Goal: Task Accomplishment & Management: Manage account settings

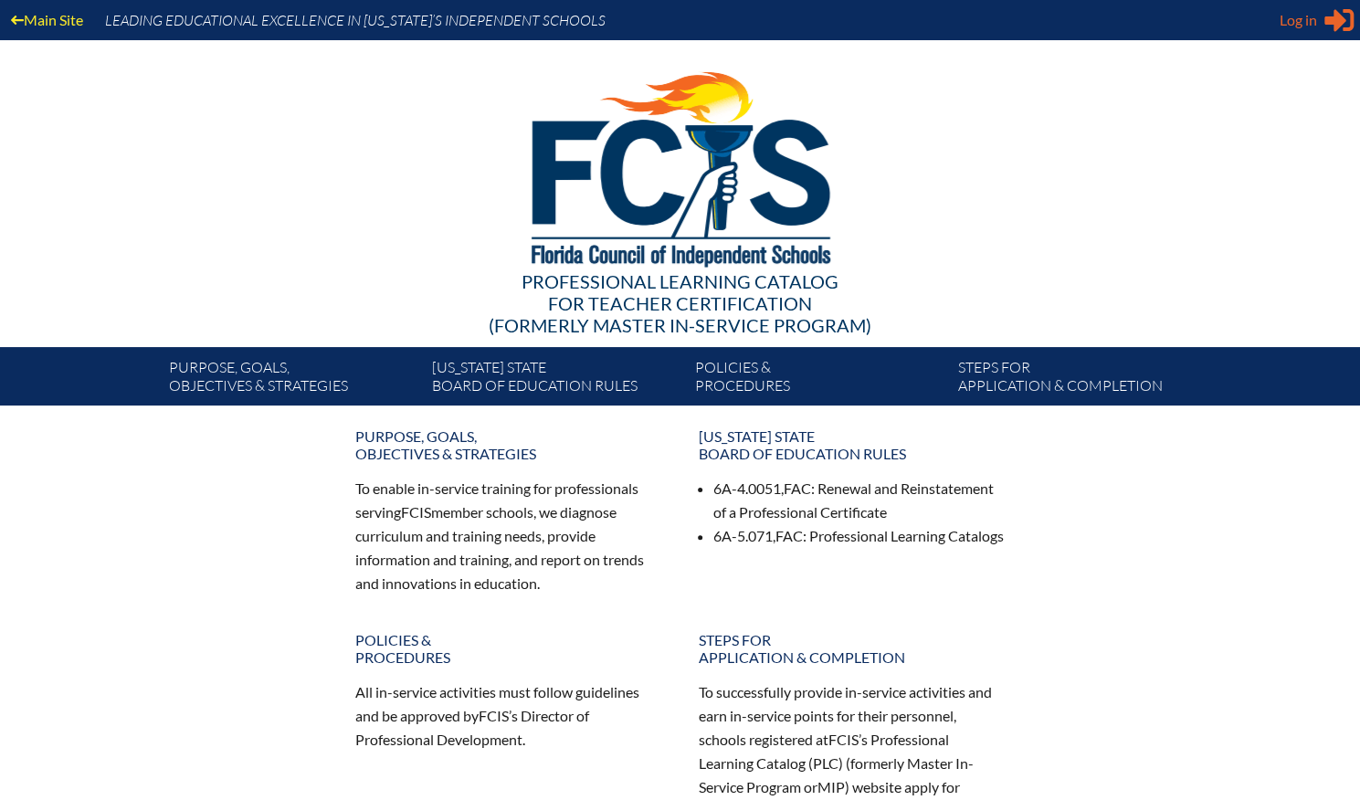
type input "[EMAIL_ADDRESS][DOMAIN_NAME]"
click at [1305, 23] on span "Log in" at bounding box center [1297, 20] width 37 height 22
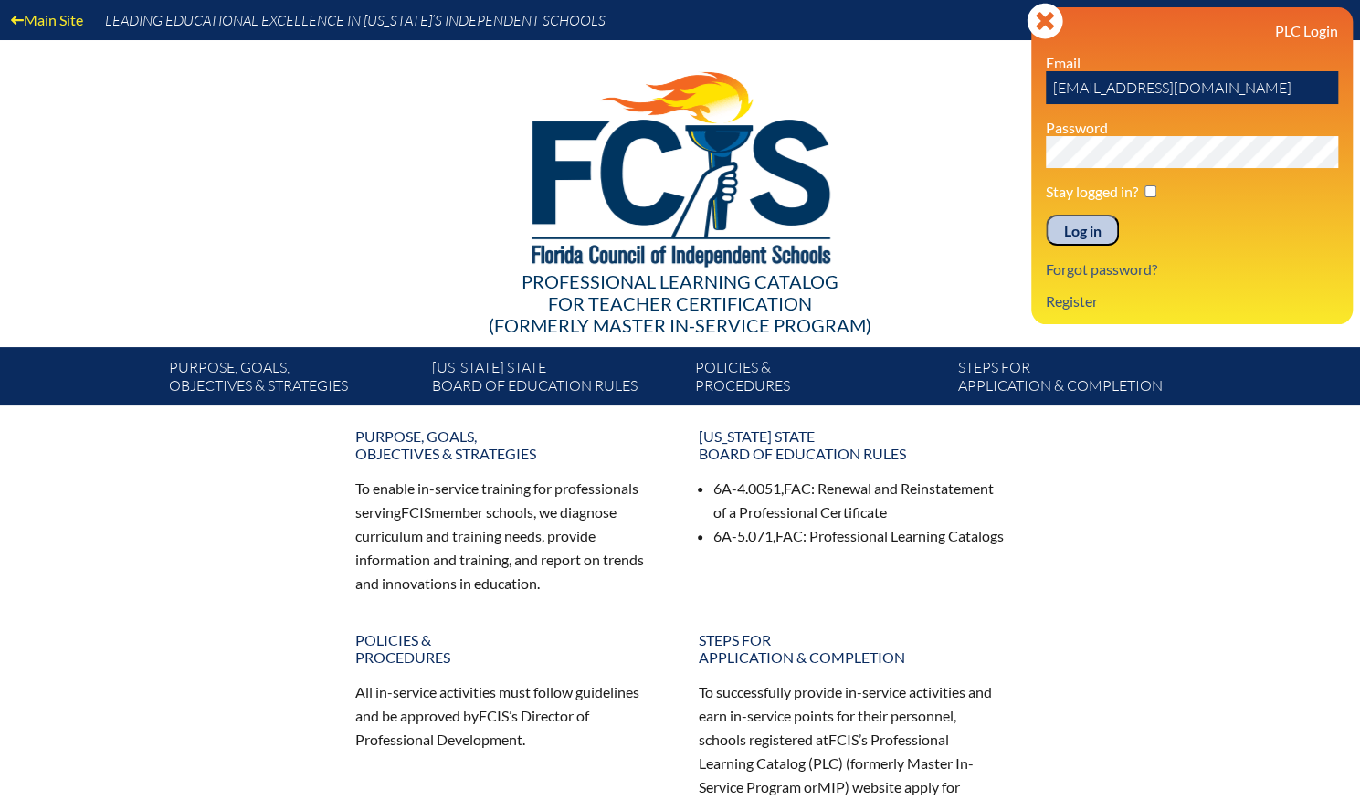
click at [1073, 231] on input "Log in" at bounding box center [1082, 230] width 73 height 31
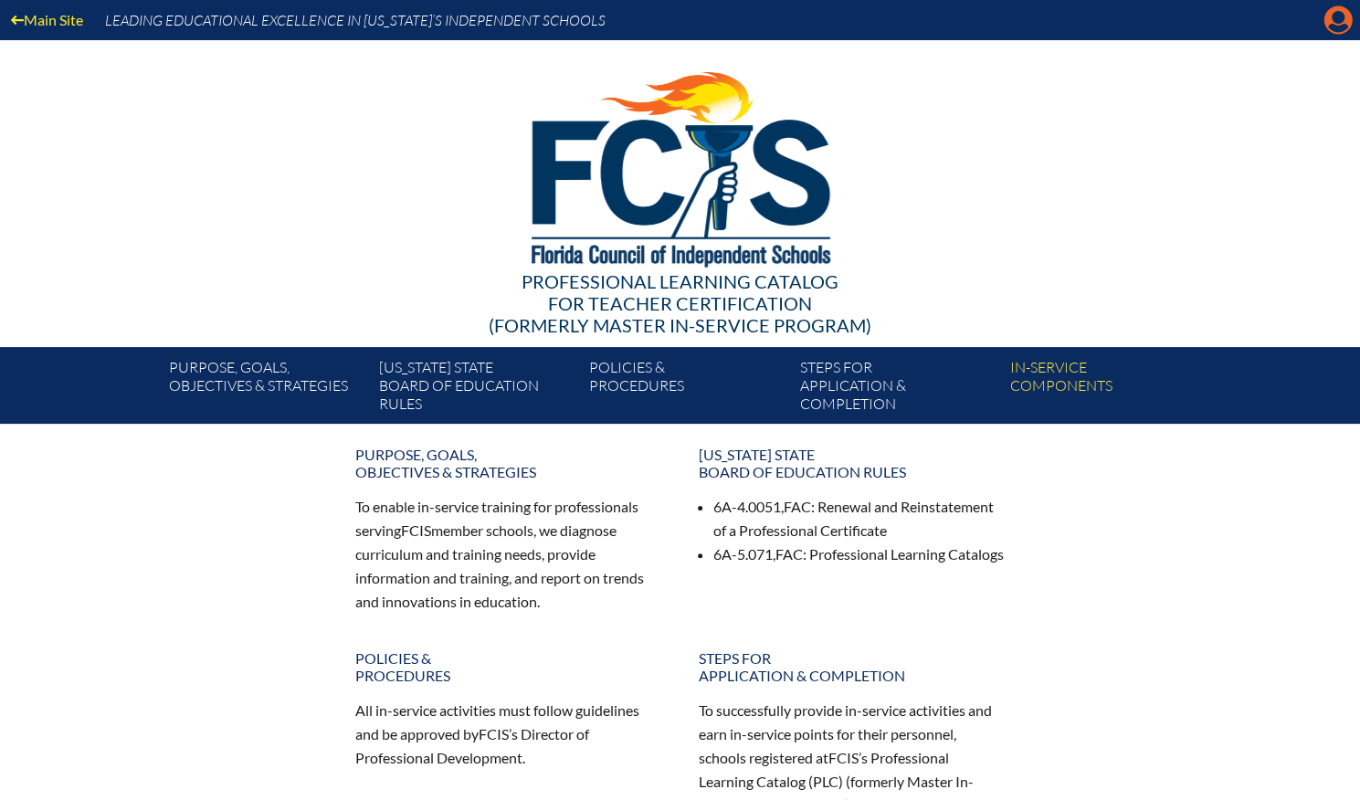
click at [1333, 17] on icon "Manage account" at bounding box center [1337, 19] width 29 height 29
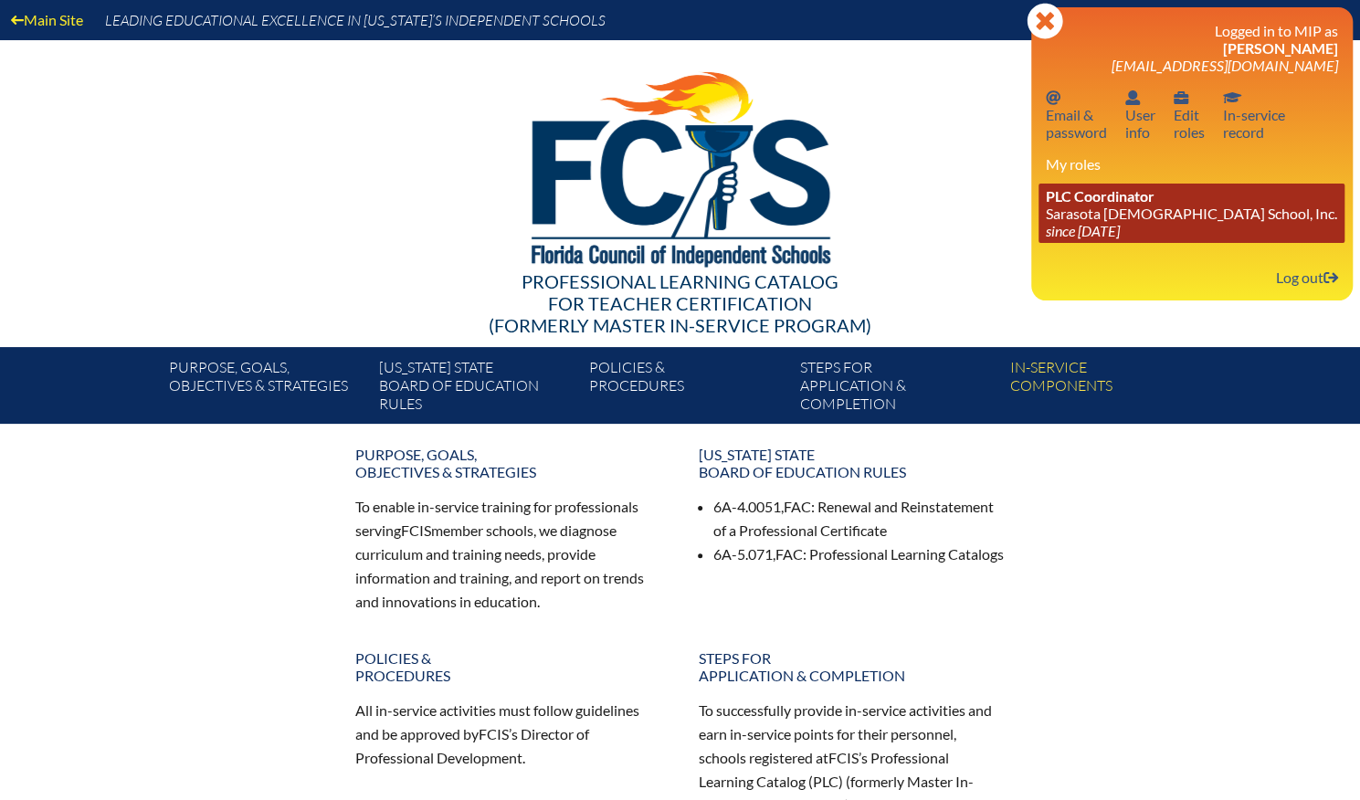
click at [1120, 234] on icon "since [DATE]" at bounding box center [1083, 230] width 74 height 17
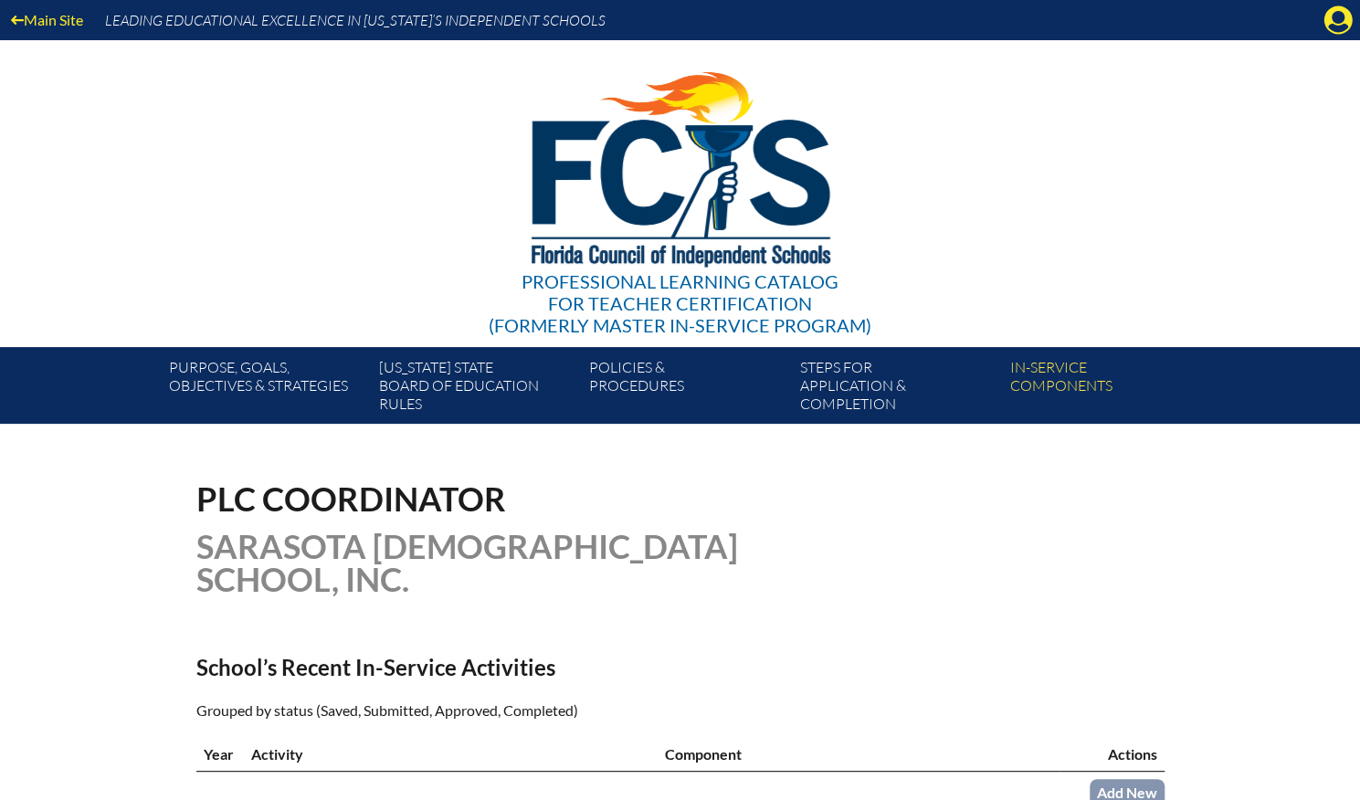
click at [1338, 35] on div "Main Site Leading Educational Excellence in [US_STATE]’s Independent Schools" at bounding box center [680, 20] width 1360 height 40
click at [1336, 28] on icon "Manage account" at bounding box center [1337, 19] width 29 height 29
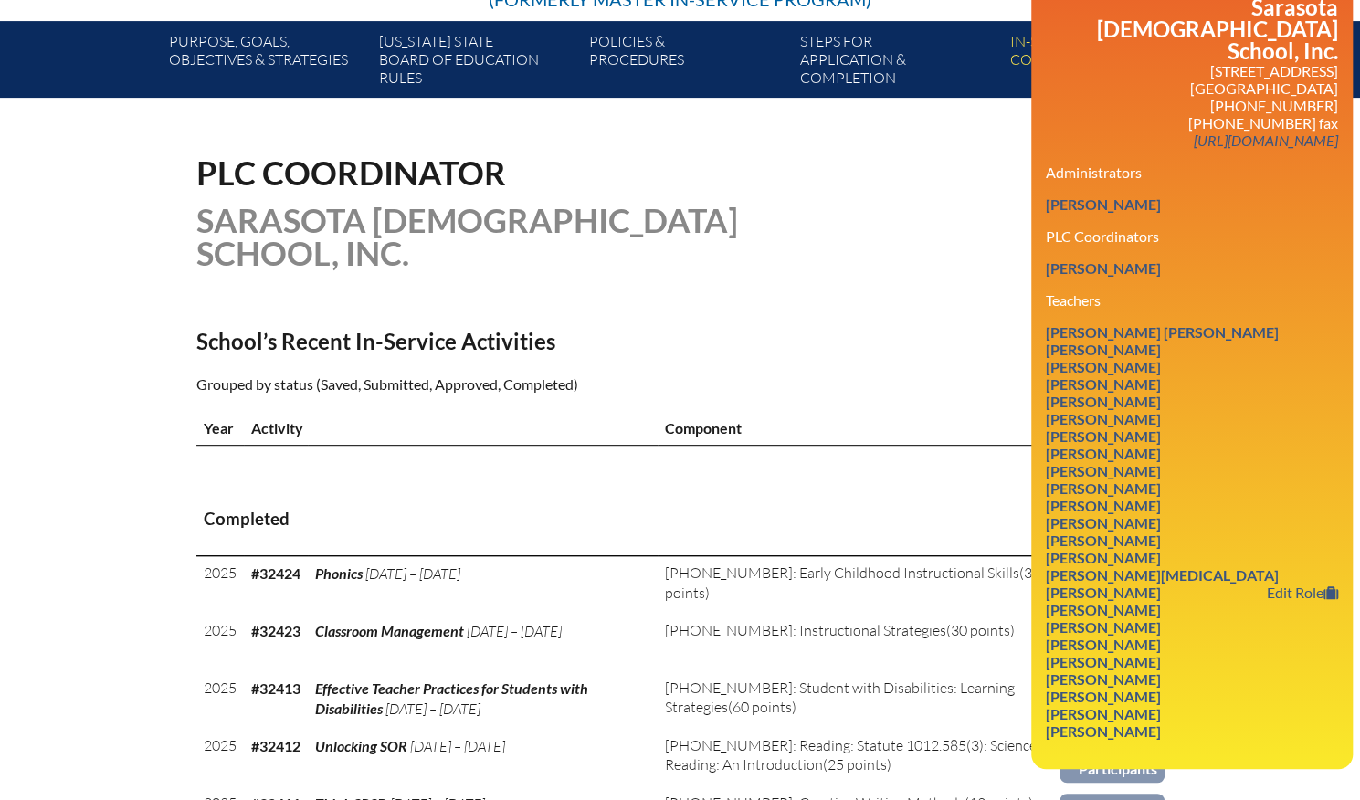
scroll to position [365, 0]
